Goal: Task Accomplishment & Management: Use online tool/utility

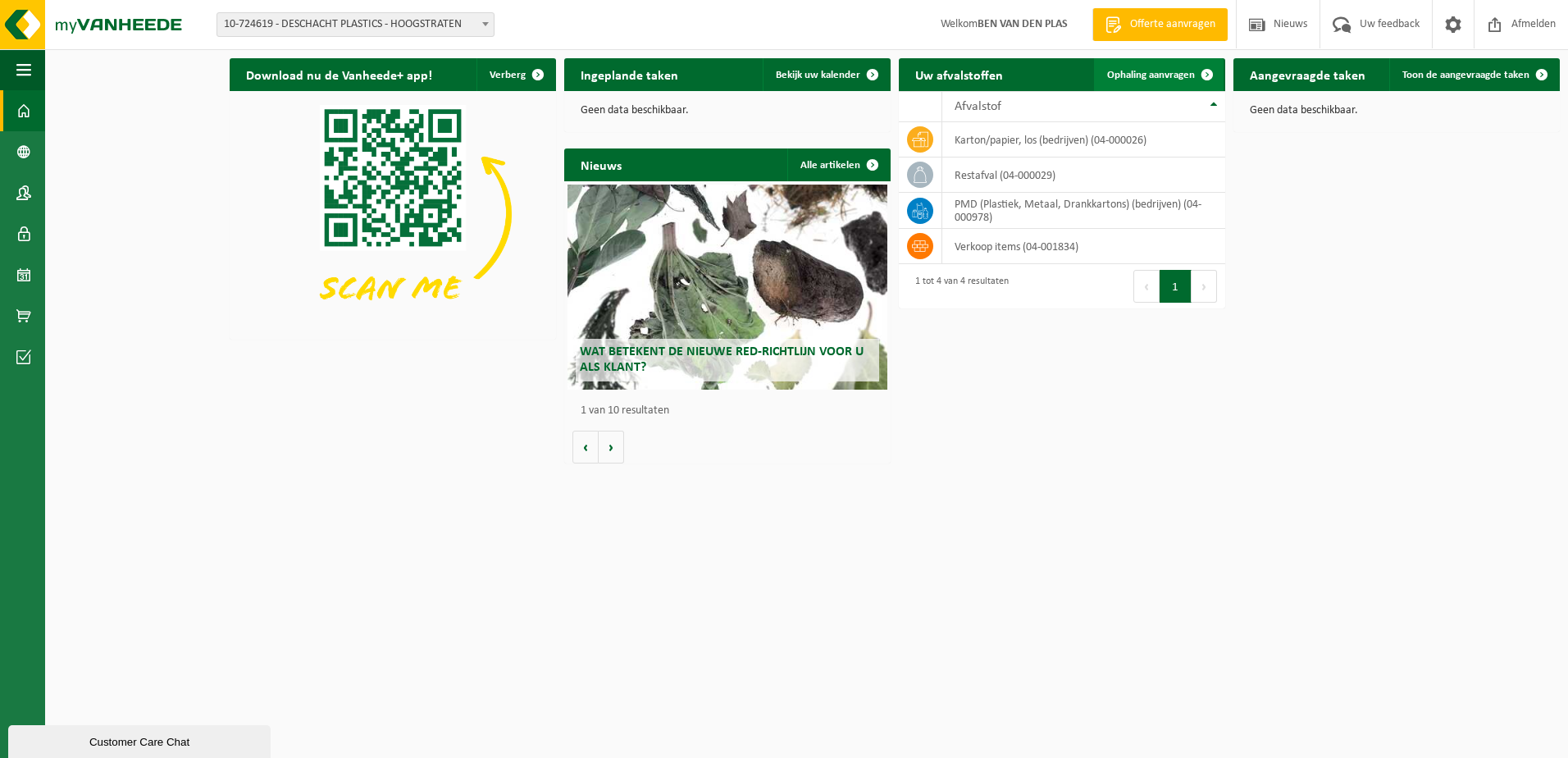
click at [1210, 74] on span at bounding box center [1207, 74] width 33 height 33
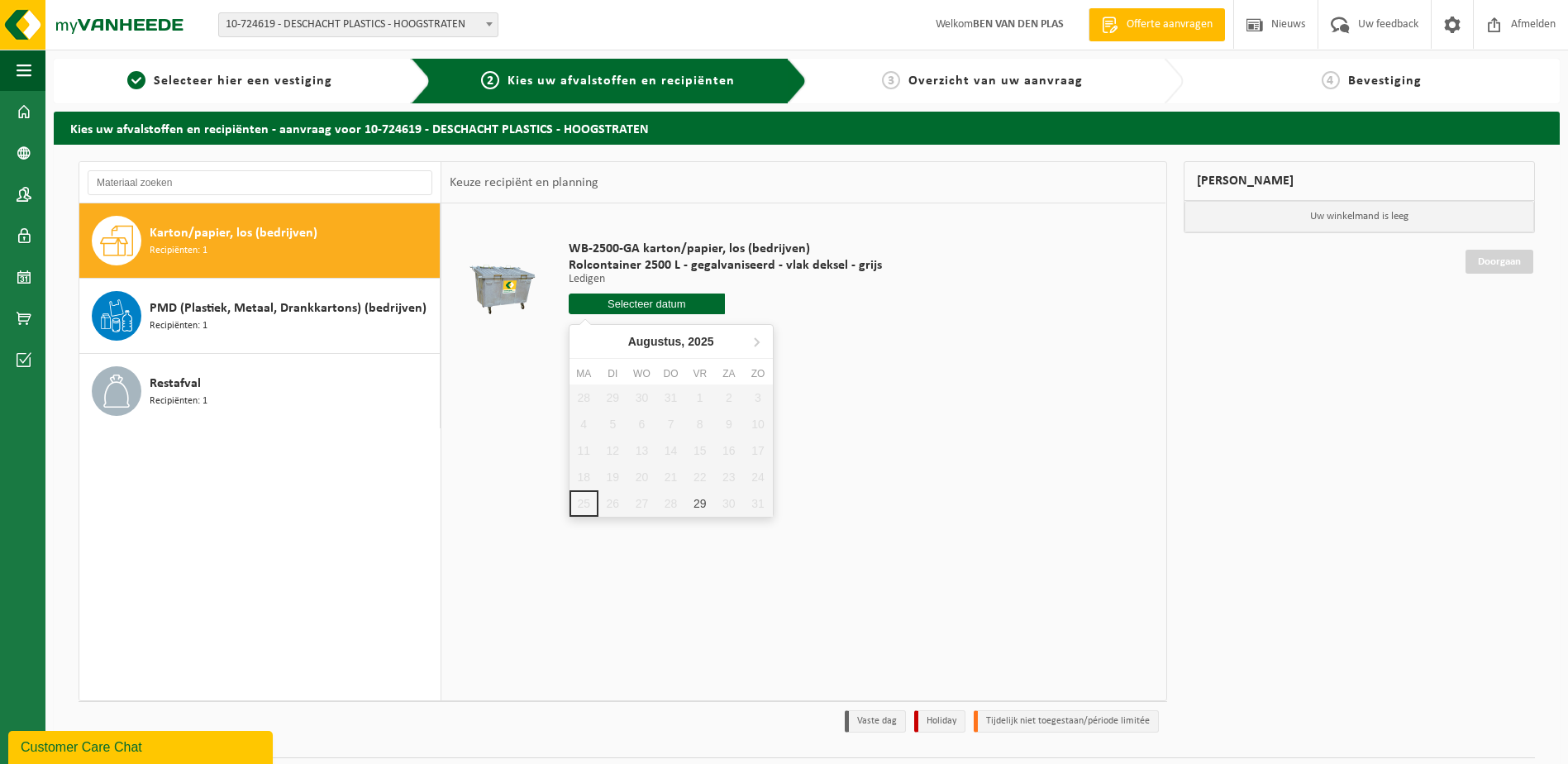
click at [642, 302] on input "text" at bounding box center [647, 304] width 157 height 21
click at [702, 508] on div "29" at bounding box center [699, 503] width 29 height 27
type input "Van 2025-08-29"
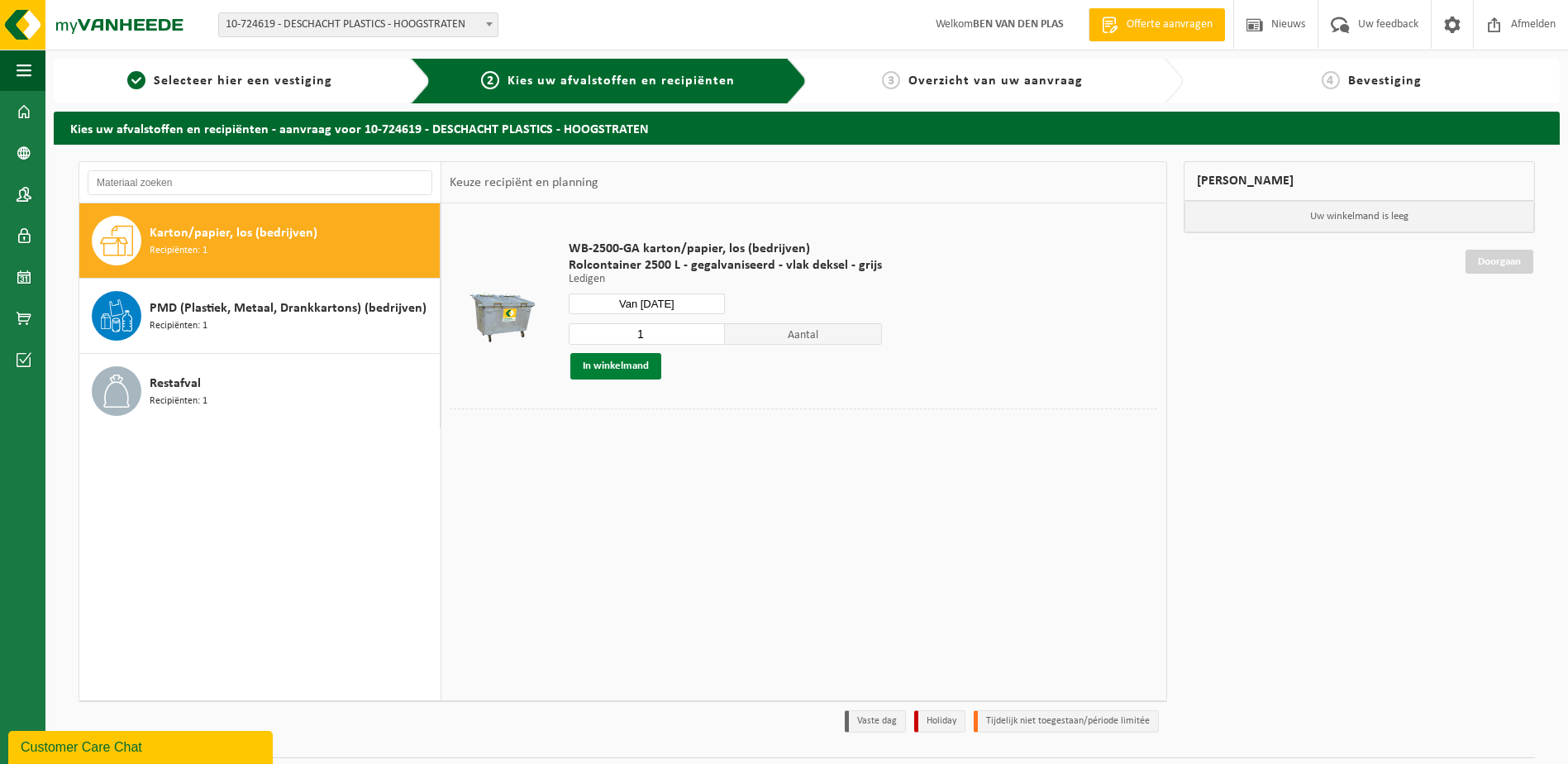
click at [614, 369] on button "In winkelmand" at bounding box center [616, 366] width 91 height 27
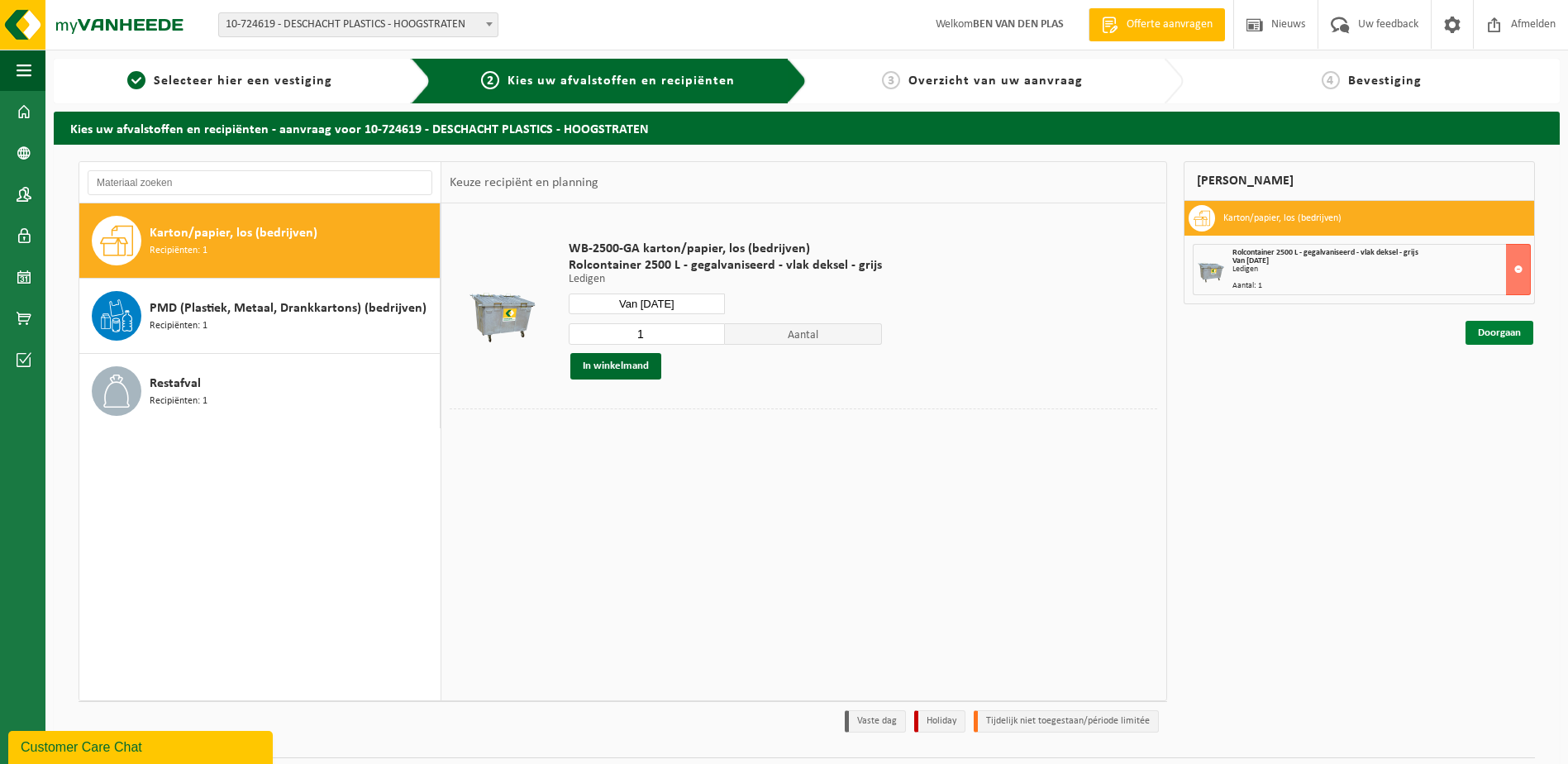
click at [1492, 330] on link "Doorgaan" at bounding box center [1500, 332] width 68 height 24
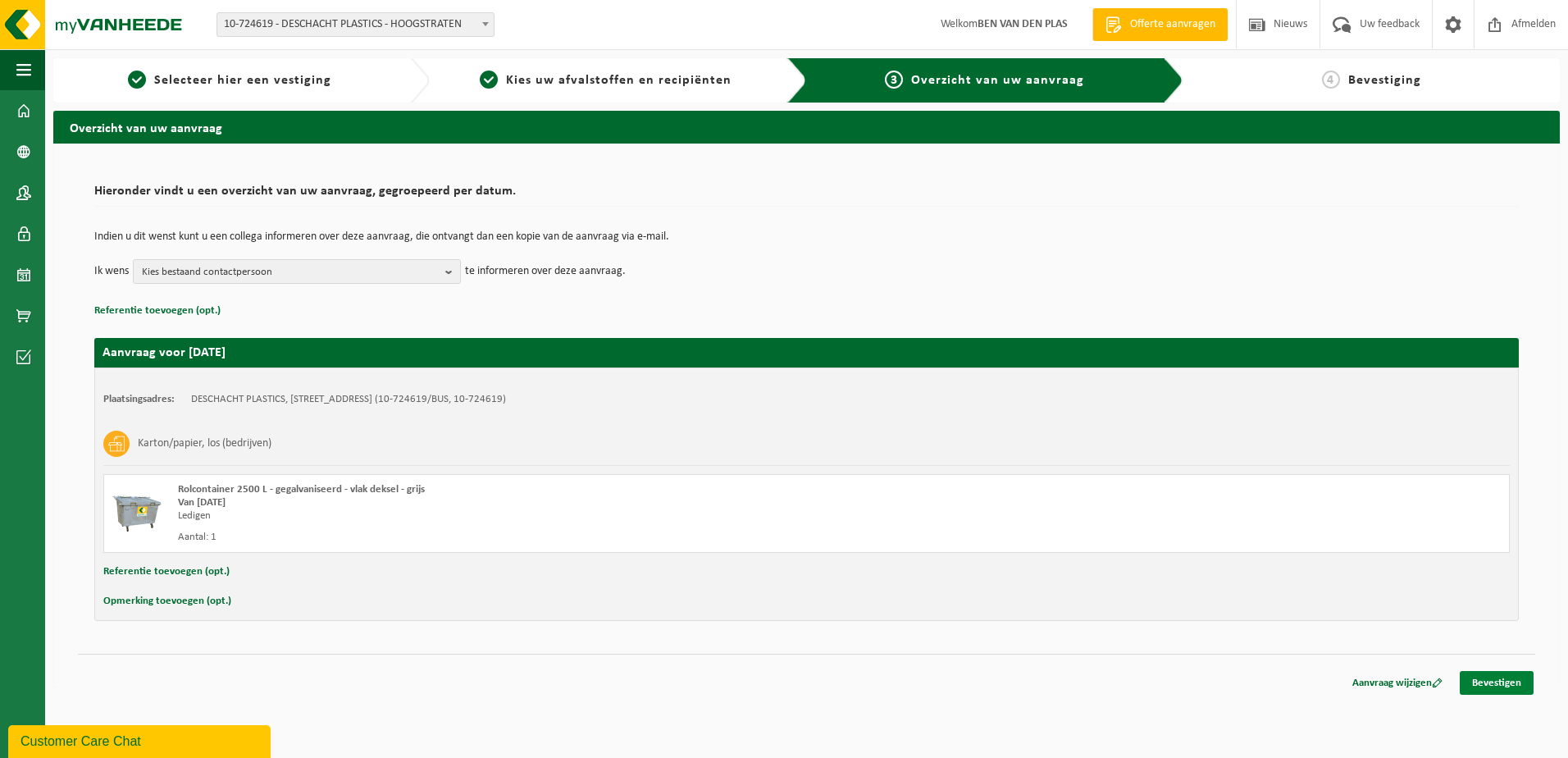
click at [1490, 684] on link "Bevestigen" at bounding box center [1497, 683] width 74 height 24
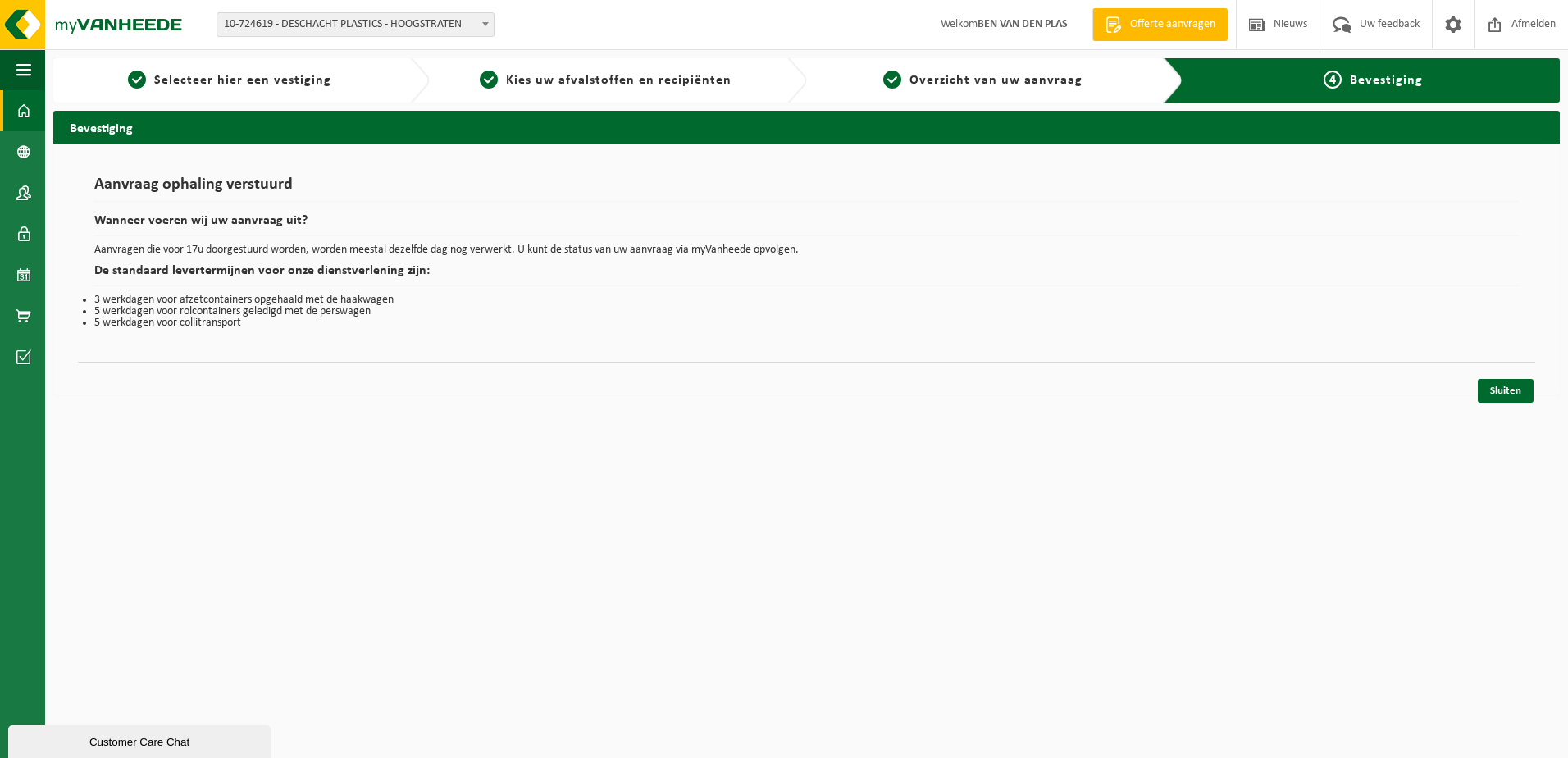
click at [24, 111] on span at bounding box center [24, 111] width 15 height 41
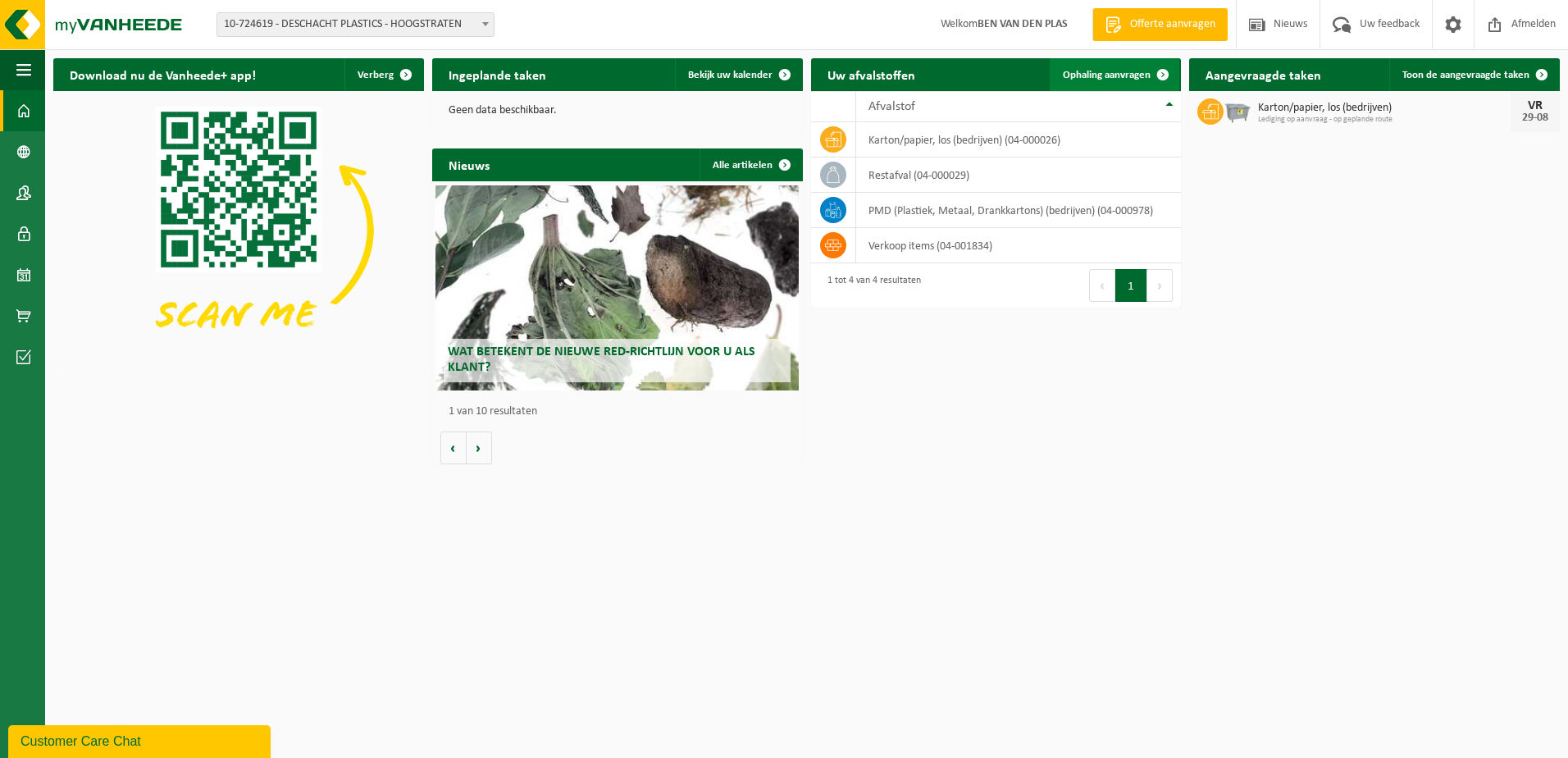
click at [1168, 74] on span at bounding box center [1162, 74] width 33 height 33
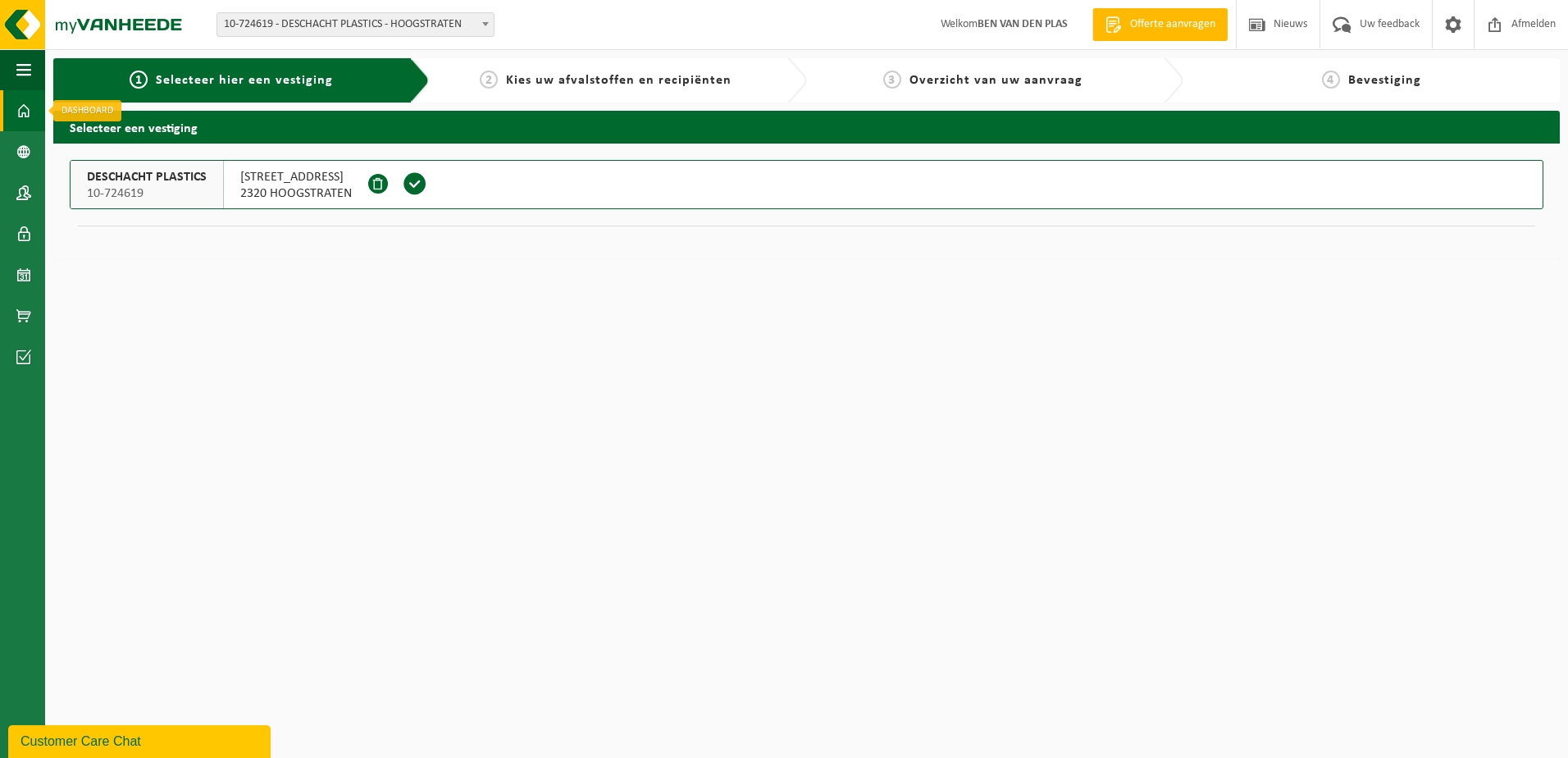
click at [22, 107] on span at bounding box center [24, 111] width 15 height 41
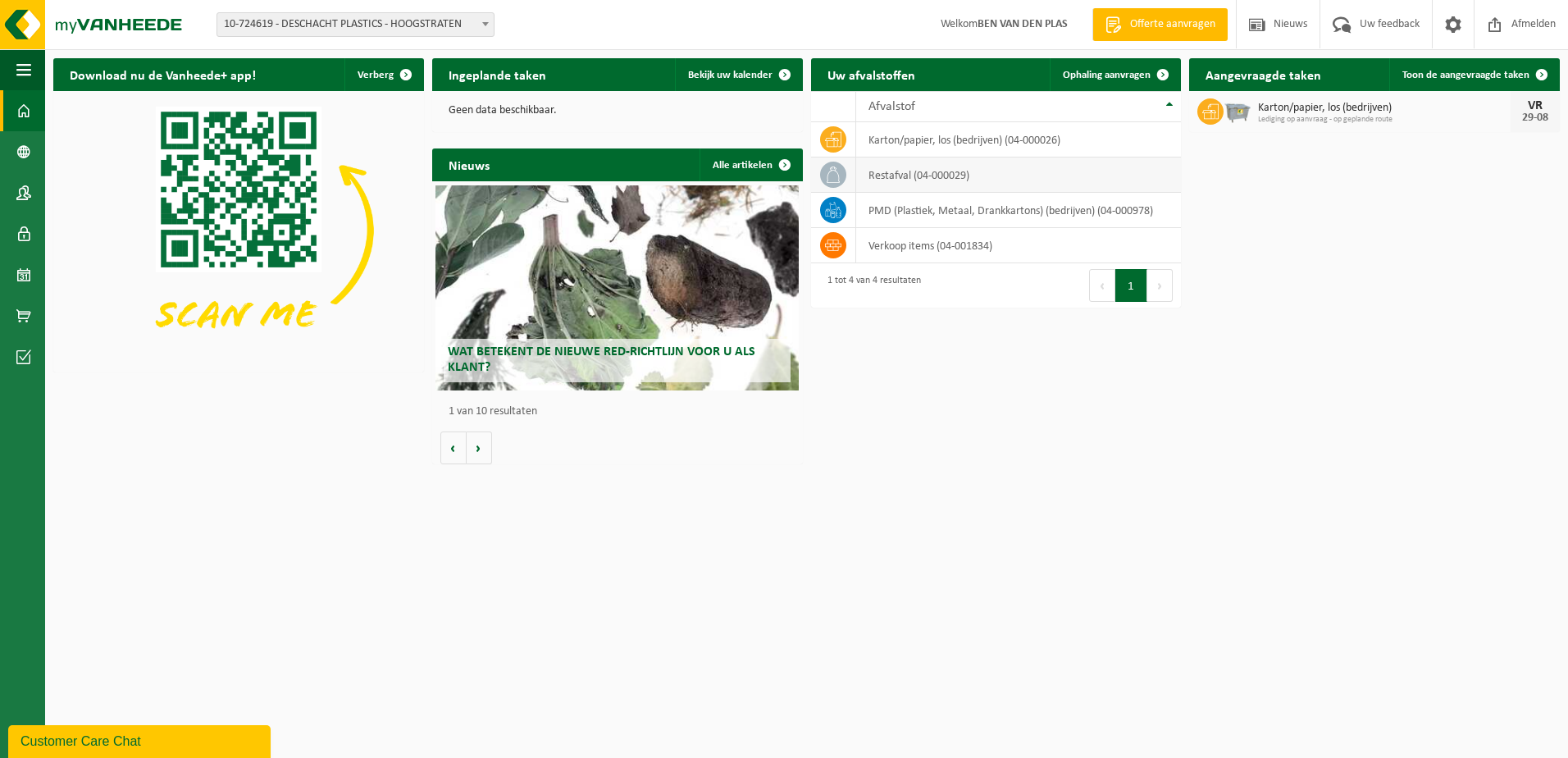
click at [886, 176] on td "restafval (04-000029)" at bounding box center [1019, 175] width 325 height 36
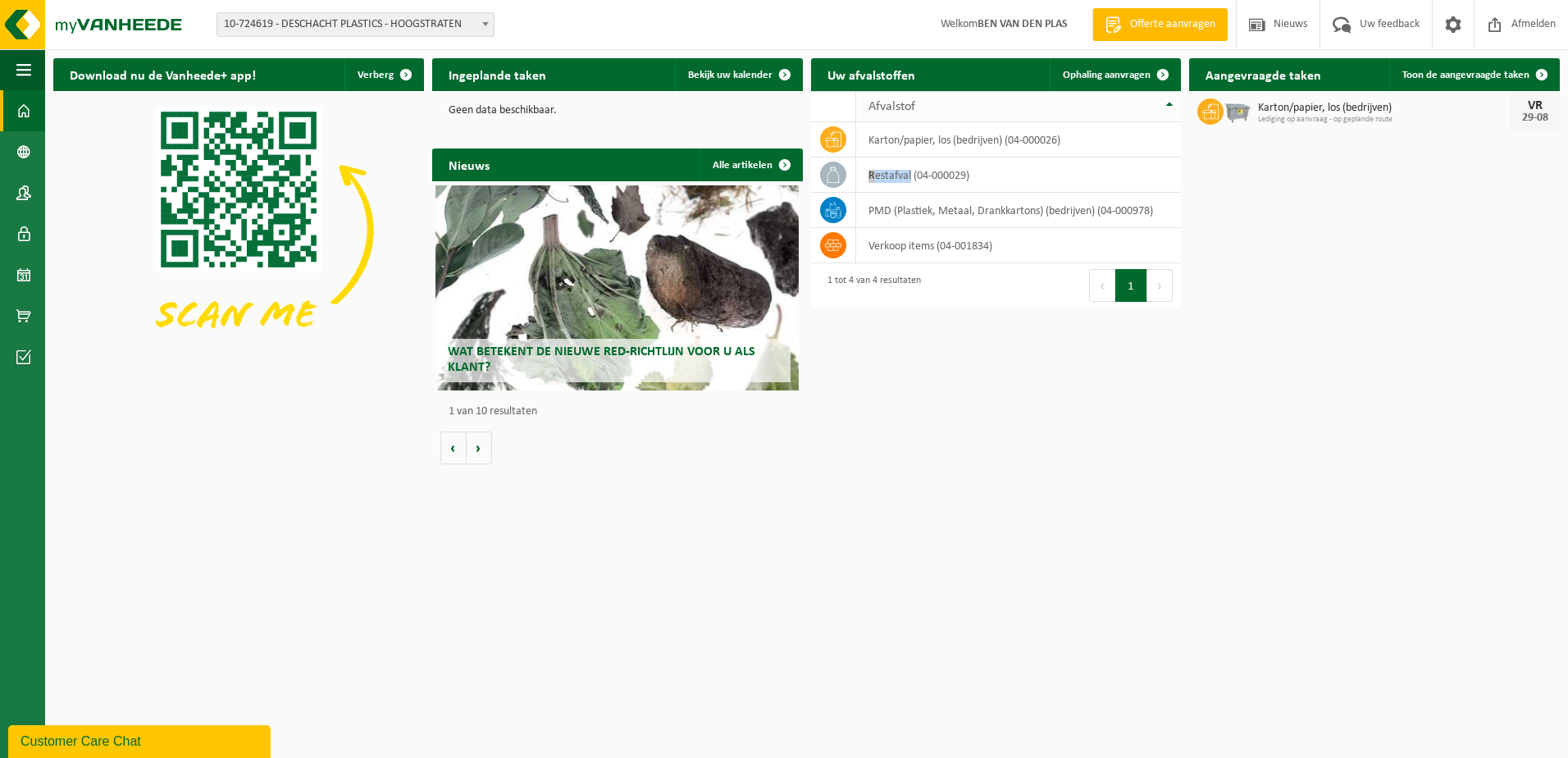
click at [1169, 104] on th "Afvalstof" at bounding box center [1019, 106] width 325 height 31
click at [892, 206] on td "restafval (04-000029)" at bounding box center [1019, 211] width 325 height 36
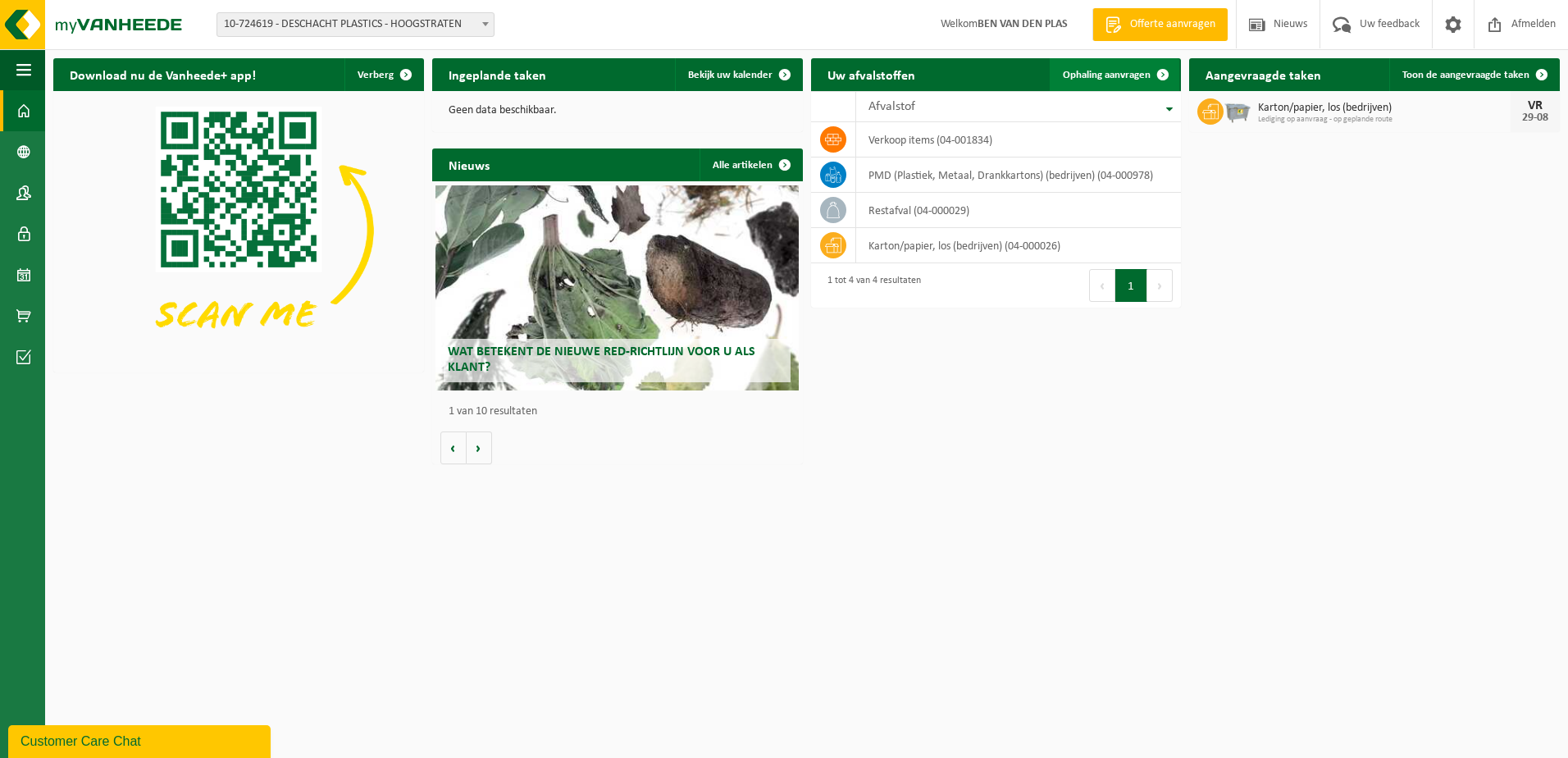
click at [1083, 77] on span "Ophaling aanvragen" at bounding box center [1105, 74] width 87 height 10
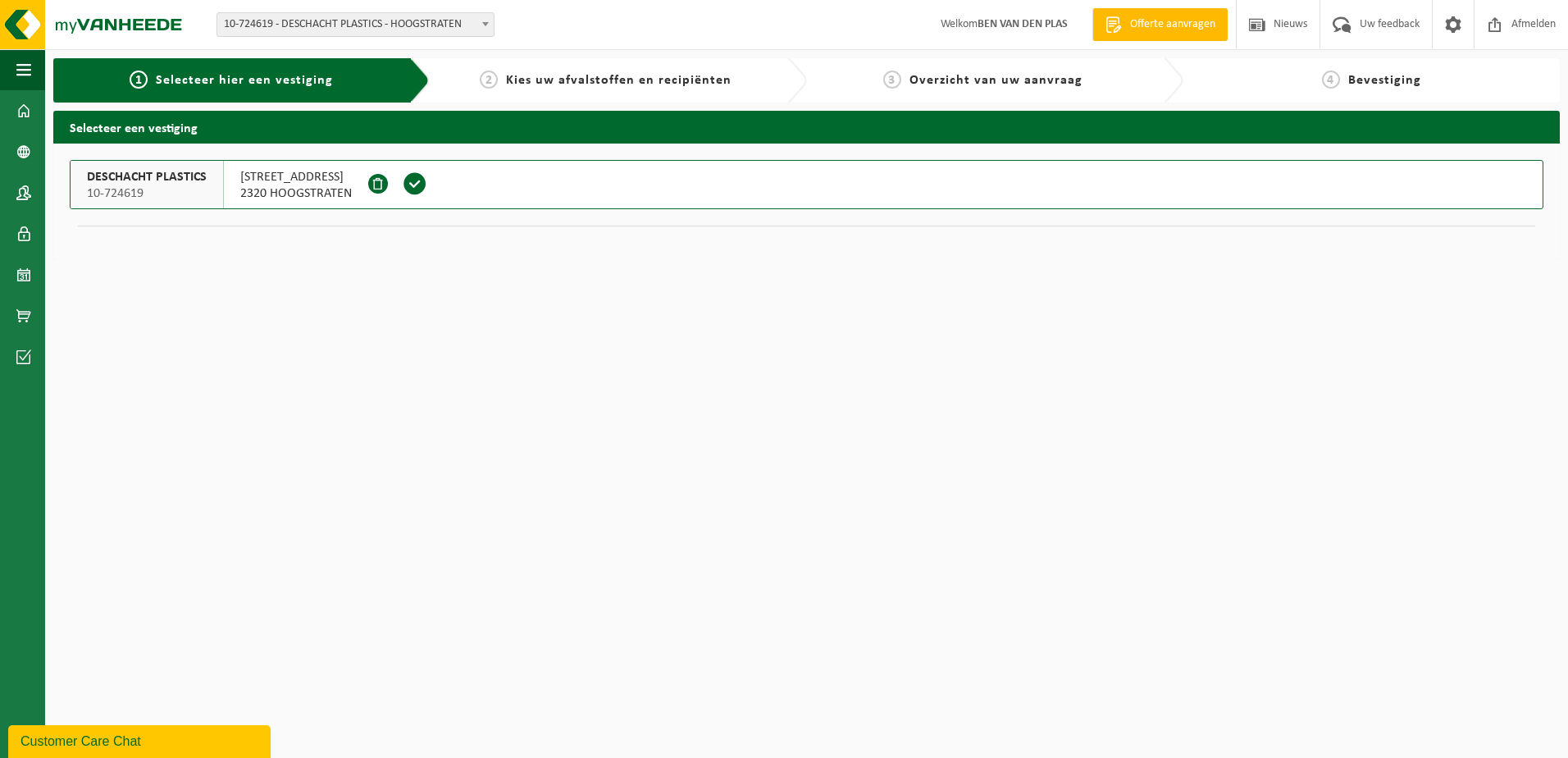
click at [178, 131] on h2 "Selecteer een vestiging" at bounding box center [807, 127] width 1506 height 32
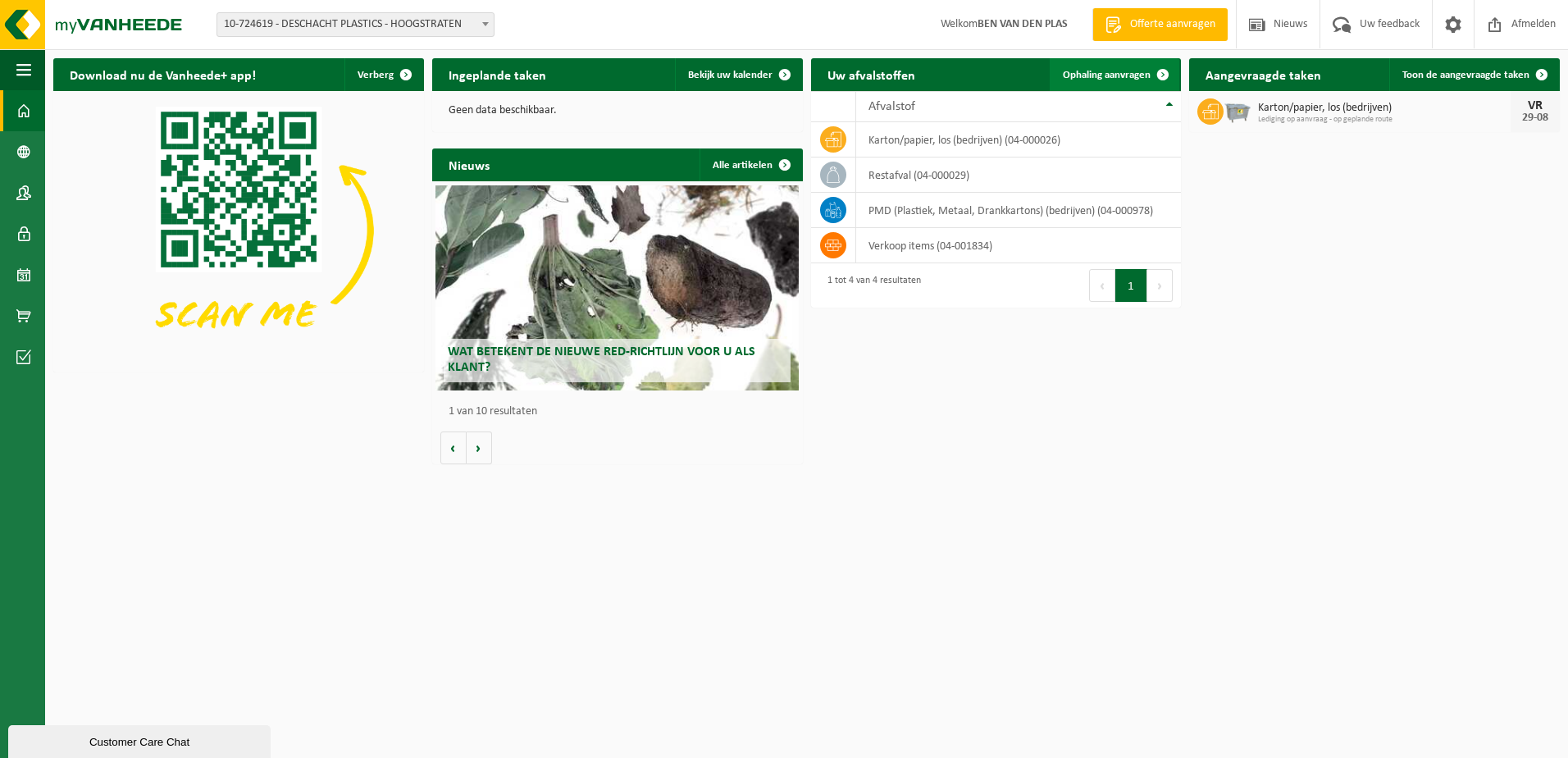
click at [1165, 72] on span at bounding box center [1162, 74] width 33 height 33
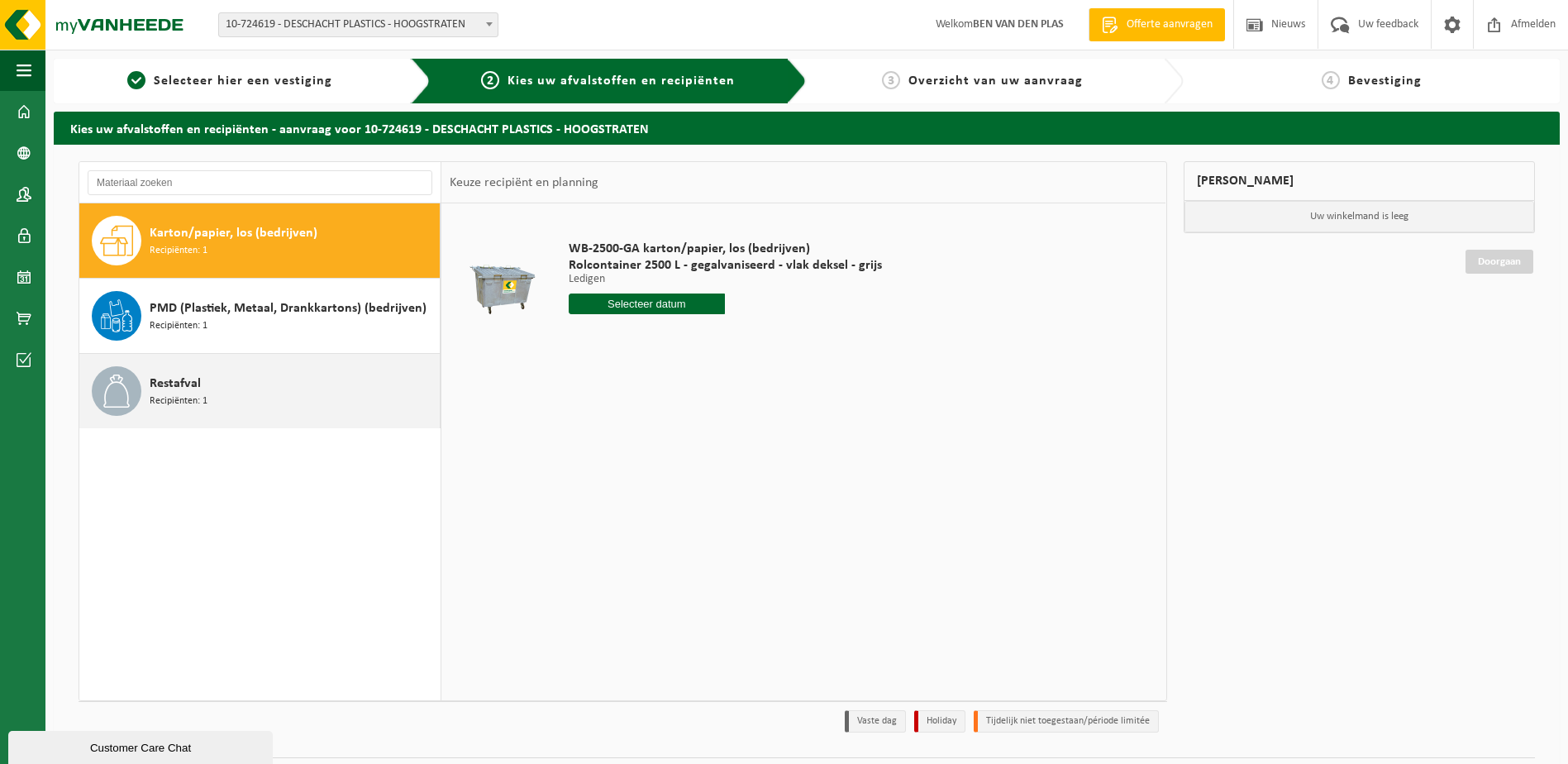
click at [166, 385] on span "Restafval" at bounding box center [175, 383] width 51 height 20
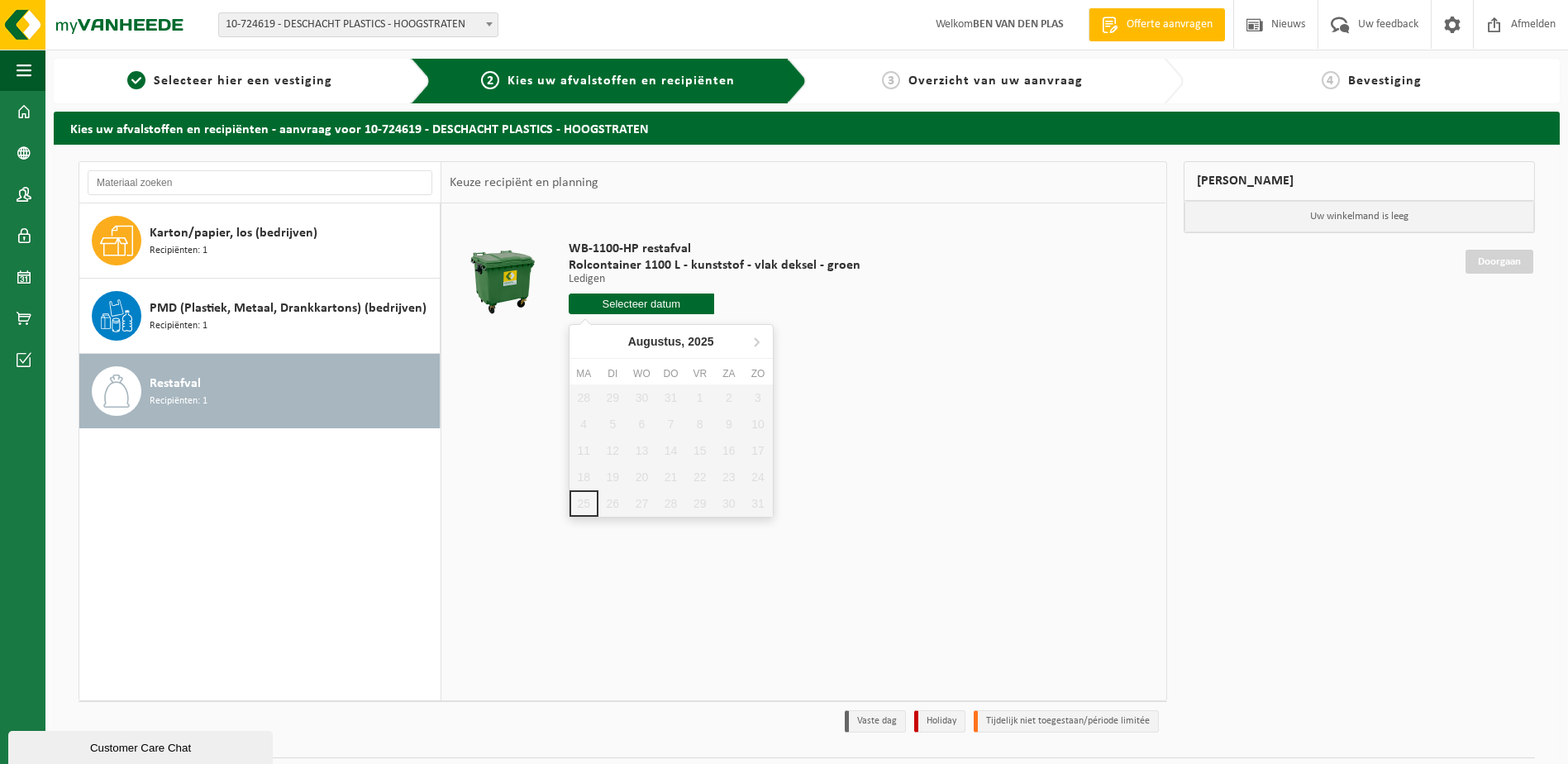
click at [640, 304] on input "text" at bounding box center [641, 304] width 146 height 21
click at [662, 340] on div "[DATE]" at bounding box center [671, 341] width 99 height 27
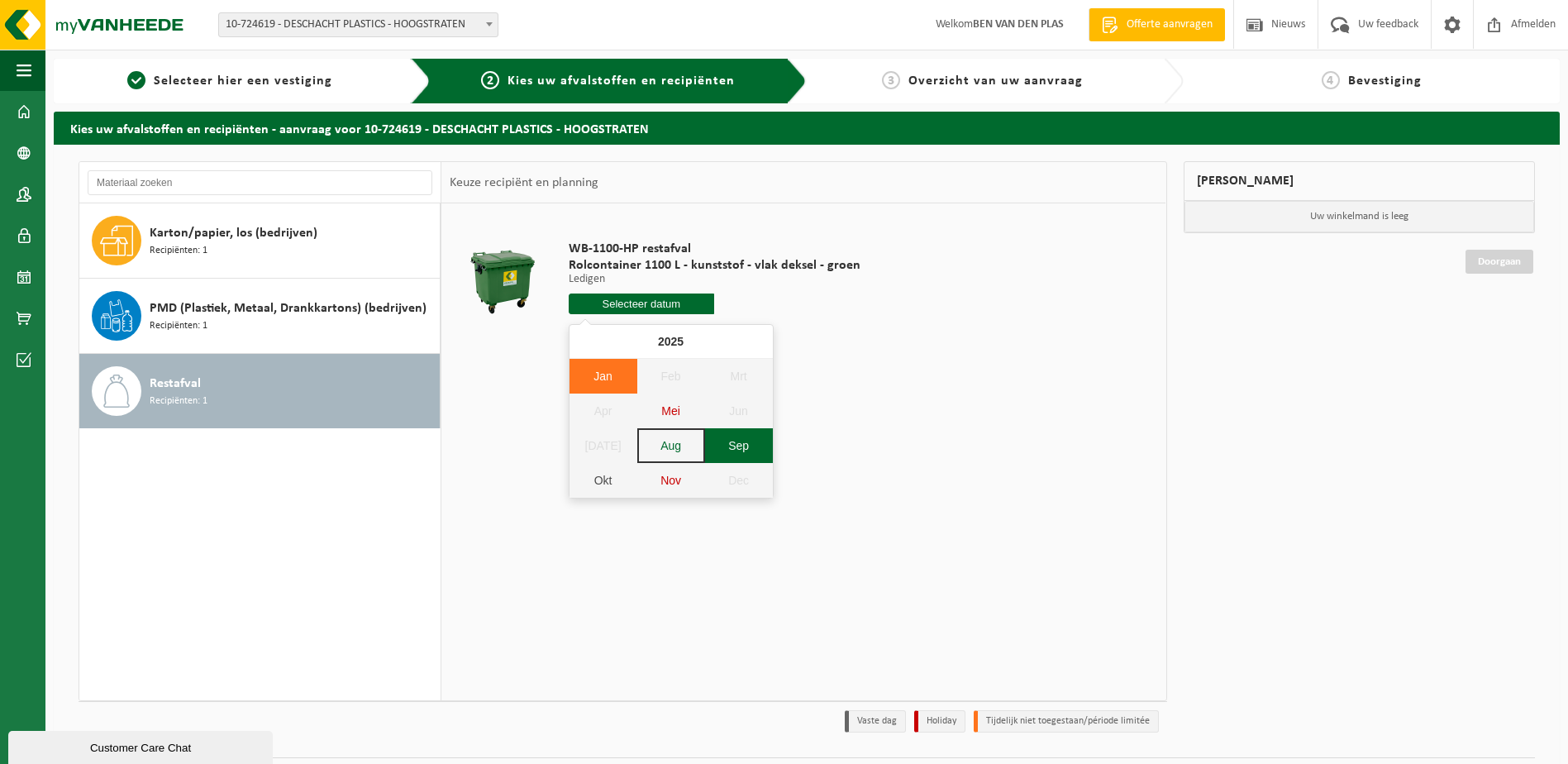
click at [731, 451] on div "Sep" at bounding box center [739, 446] width 68 height 35
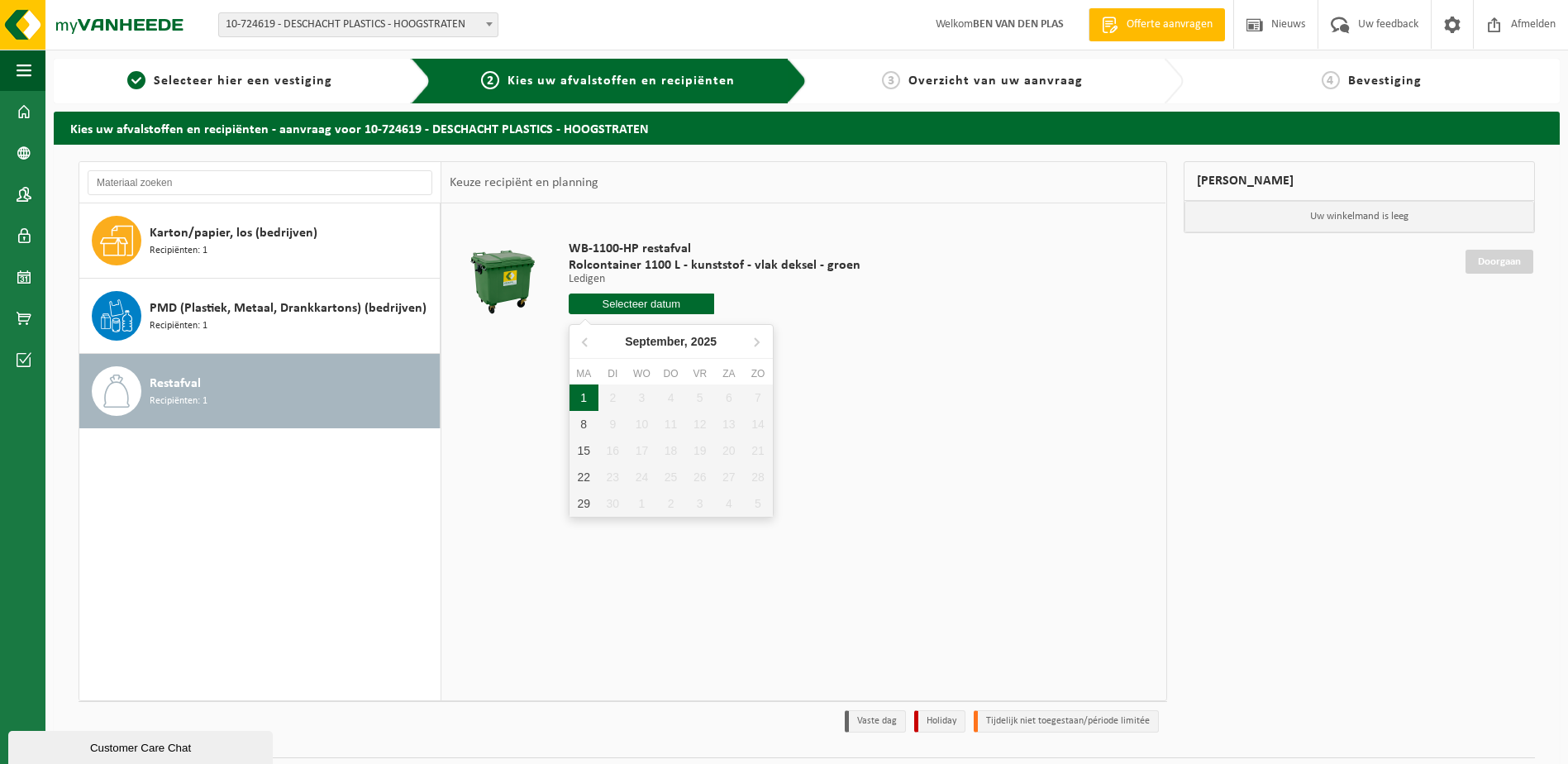
click at [588, 404] on div "1" at bounding box center [584, 398] width 29 height 27
type input "Van [DATE]"
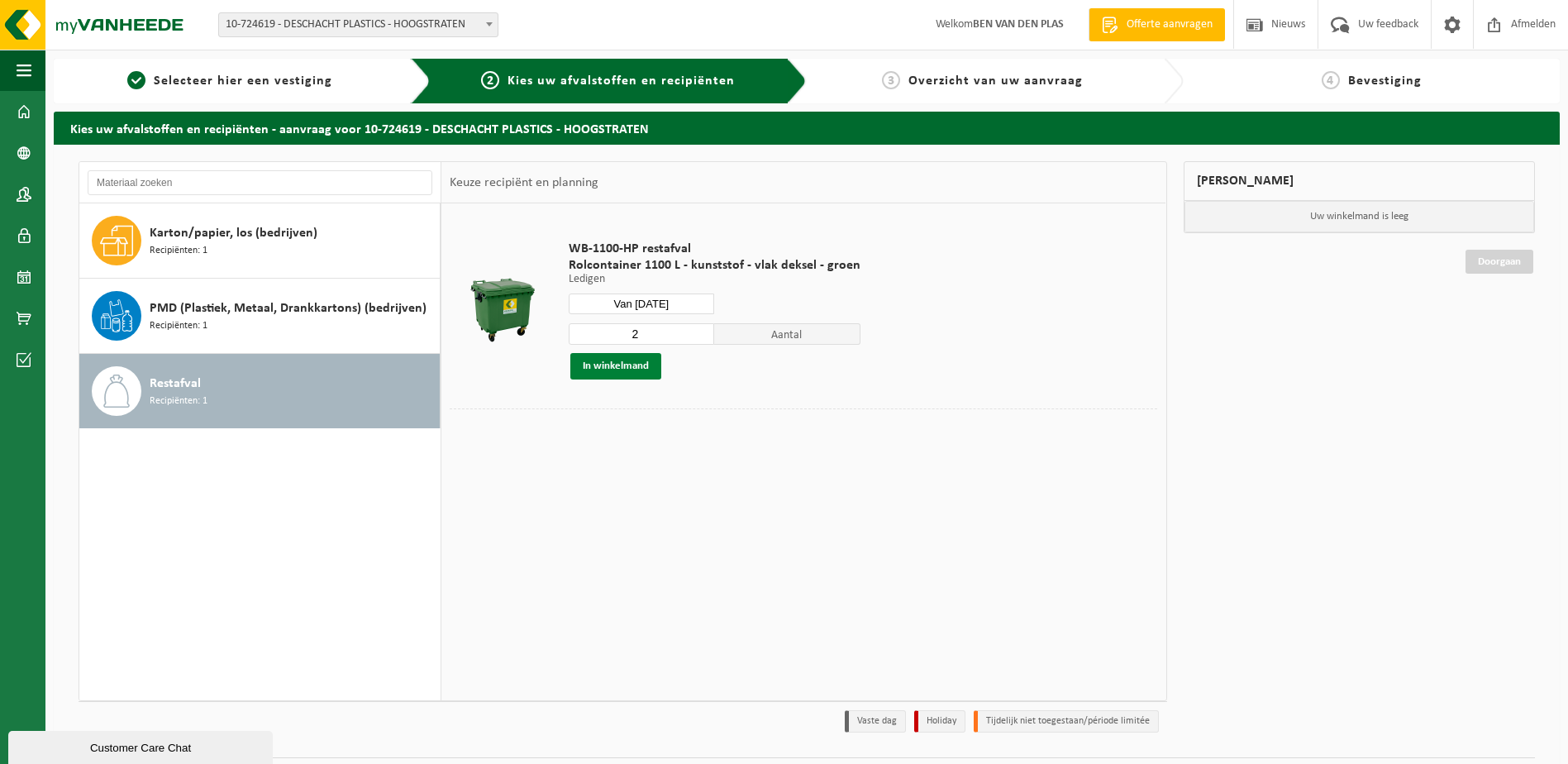
click at [603, 369] on button "In winkelmand" at bounding box center [616, 366] width 91 height 27
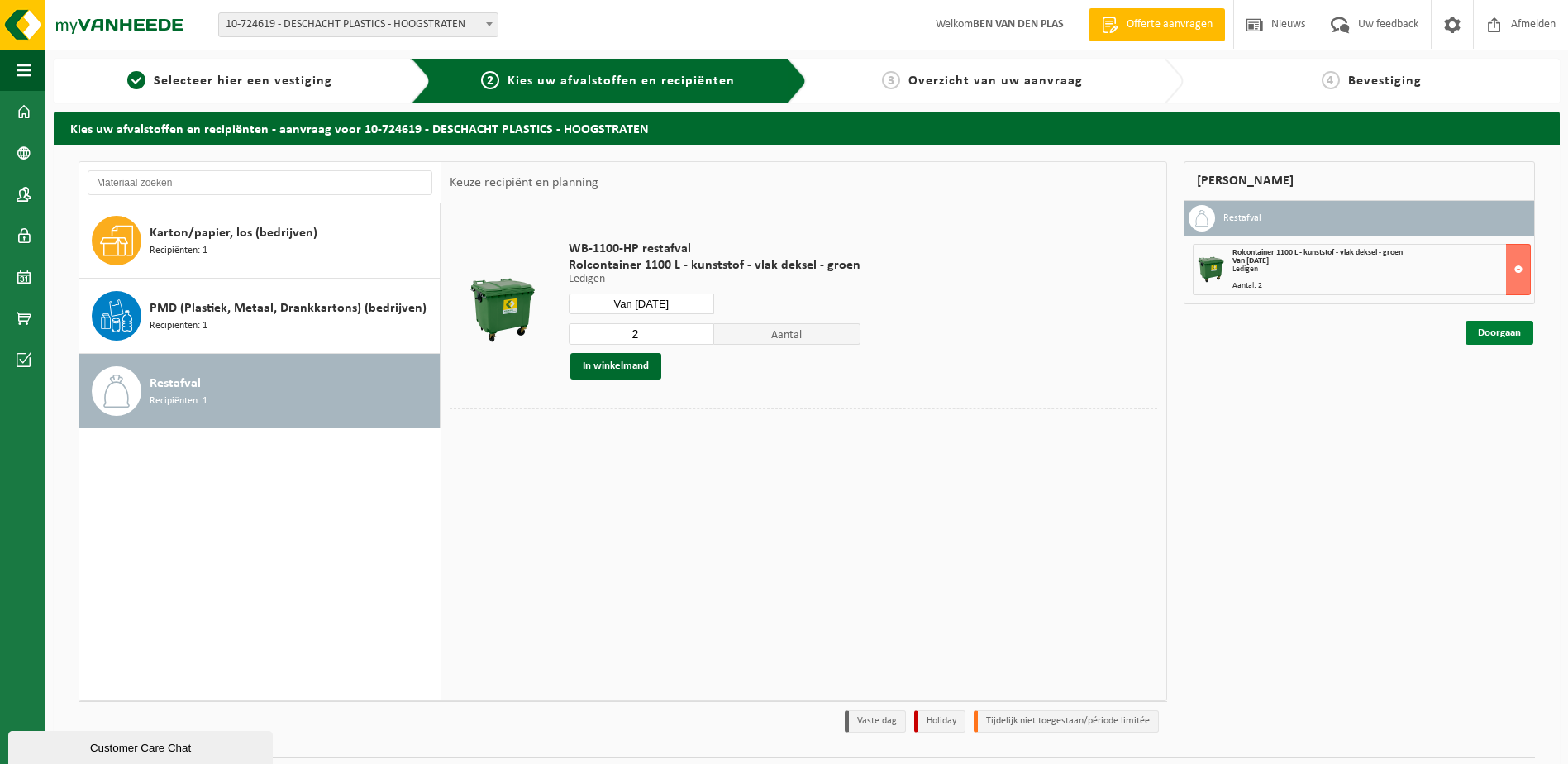
click at [1490, 329] on link "Doorgaan" at bounding box center [1500, 332] width 68 height 24
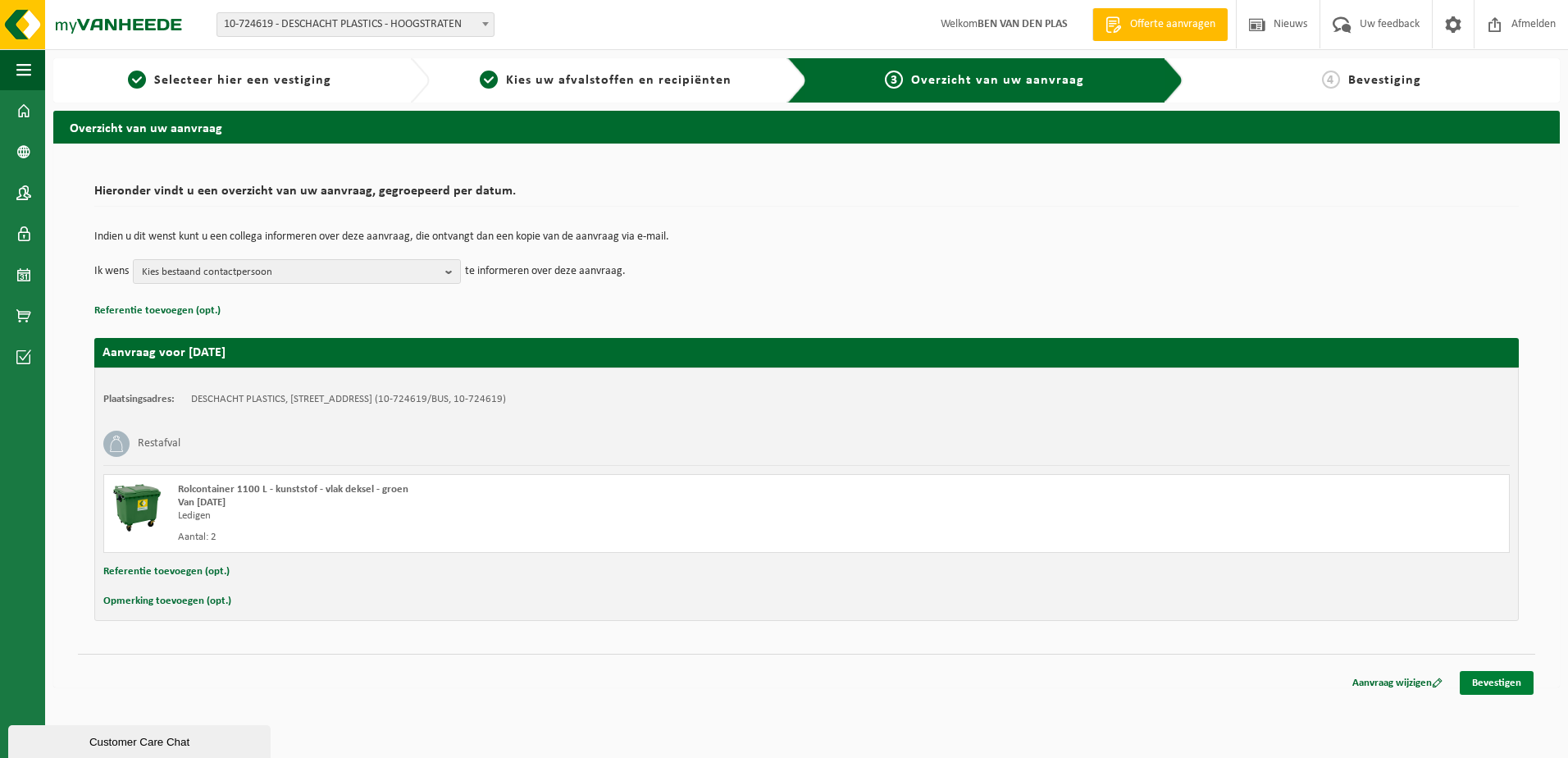
click at [1496, 683] on link "Bevestigen" at bounding box center [1497, 683] width 74 height 24
